Goal: Information Seeking & Learning: Understand process/instructions

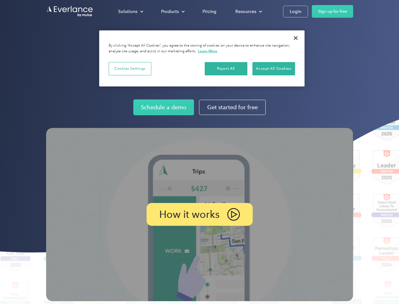
click at [200, 152] on img at bounding box center [199, 214] width 307 height 173
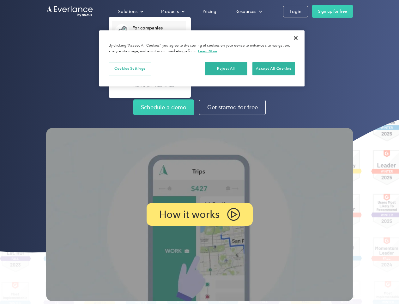
click at [131, 11] on div "Solutions" at bounding box center [127, 12] width 19 height 8
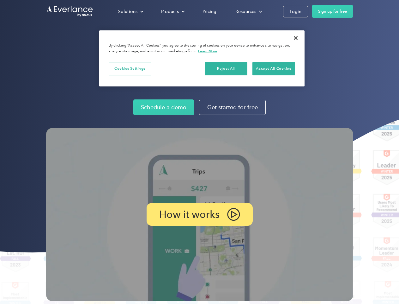
click at [172, 11] on div "Products" at bounding box center [170, 12] width 18 height 8
click at [248, 11] on div "Resources" at bounding box center [246, 12] width 21 height 8
click at [200, 214] on p "How it works" at bounding box center [189, 214] width 60 height 8
click at [130, 68] on button "Cookies Settings" at bounding box center [130, 68] width 43 height 13
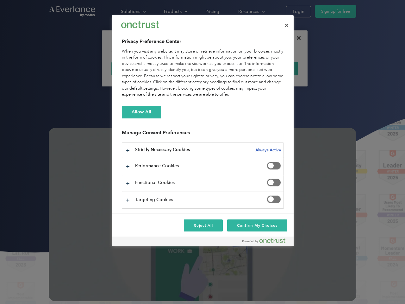
click at [226, 68] on div "When you visit any website, it may store or retrieve information on your browse…" at bounding box center [203, 72] width 162 height 49
click at [274, 68] on div "When you visit any website, it may store or retrieve information on your browse…" at bounding box center [203, 72] width 162 height 49
click at [296, 38] on div at bounding box center [202, 152] width 405 height 304
